Goal: Check status: Check status

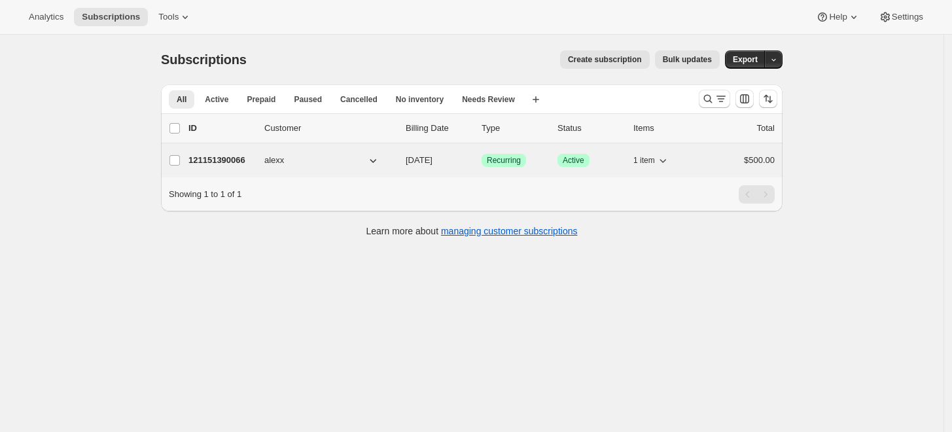
click at [243, 162] on p "121151390066" at bounding box center [221, 160] width 65 height 13
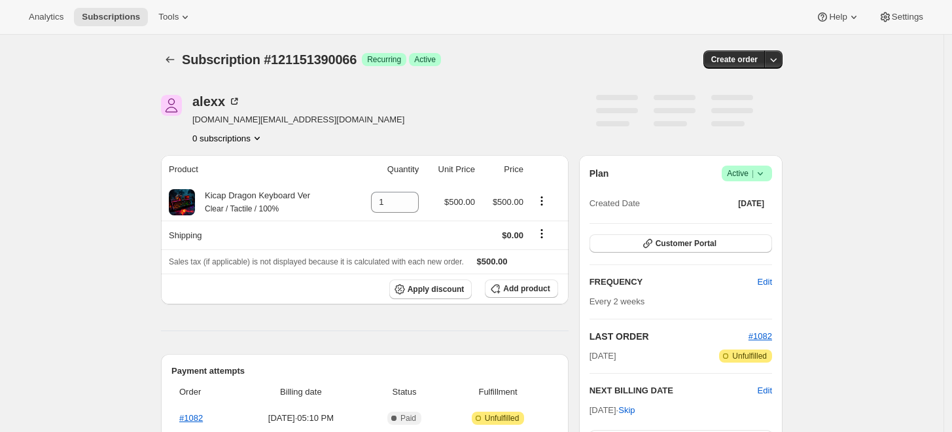
click at [600, 76] on div "Subscription #121151390066. This page is ready Subscription #121151390066 Succe…" at bounding box center [472, 60] width 622 height 50
click at [877, 18] on button "Settings" at bounding box center [901, 17] width 60 height 18
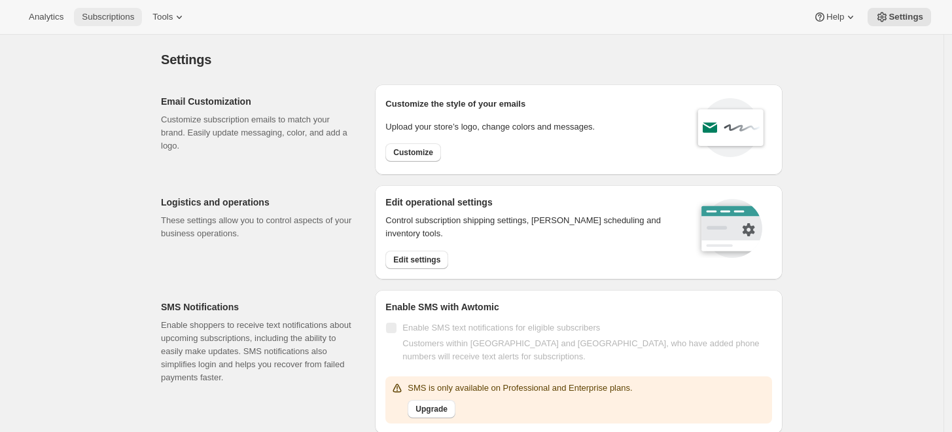
click at [137, 20] on button "Subscriptions" at bounding box center [108, 17] width 68 height 18
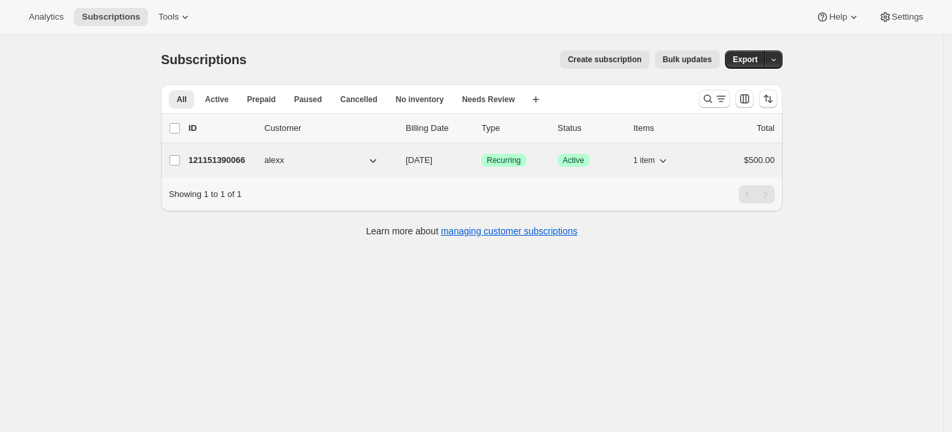
click at [210, 162] on p "121151390066" at bounding box center [221, 160] width 65 height 13
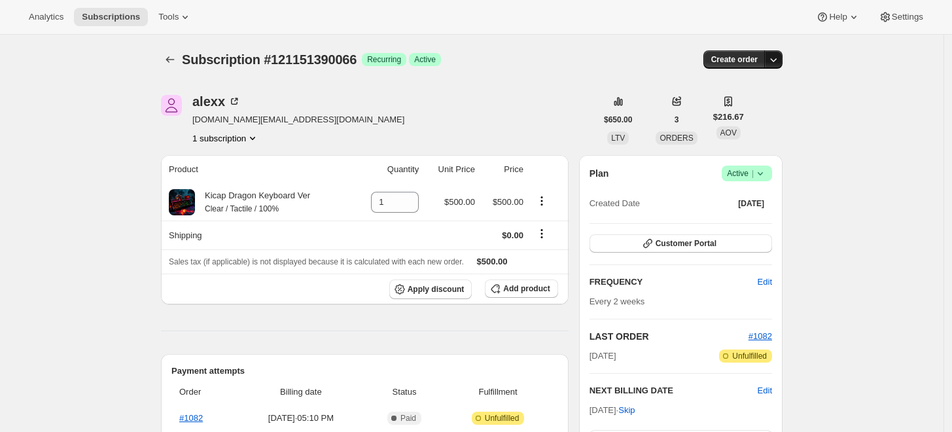
click at [769, 58] on button "button" at bounding box center [774, 59] width 18 height 18
click at [698, 239] on span "Customer Portal" at bounding box center [686, 243] width 61 height 10
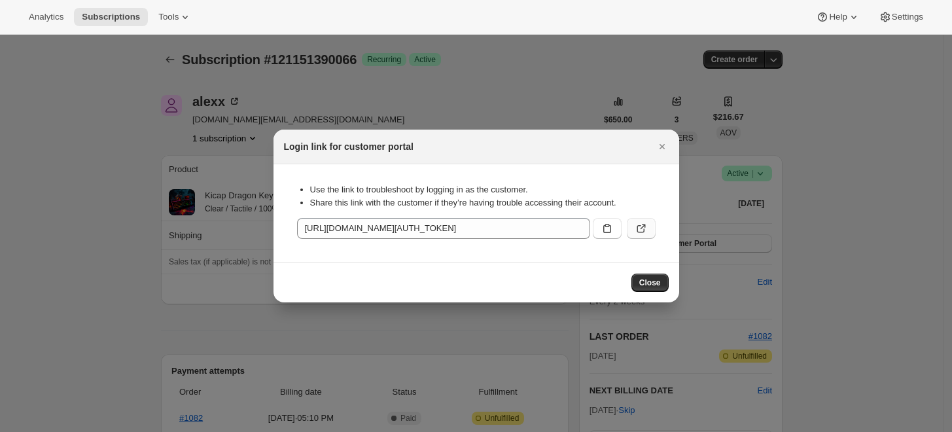
click at [638, 227] on icon ":r67:" at bounding box center [641, 229] width 8 height 8
